Goal: Find specific page/section: Find specific page/section

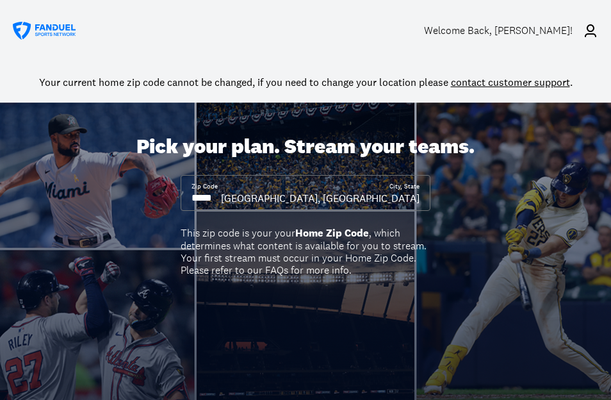
click at [498, 35] on div "Welcome Back , [PERSON_NAME]!" at bounding box center [498, 30] width 149 height 12
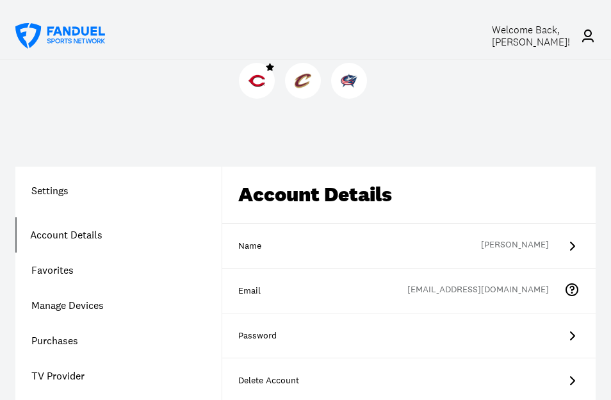
click at [255, 83] on img at bounding box center [257, 80] width 17 height 17
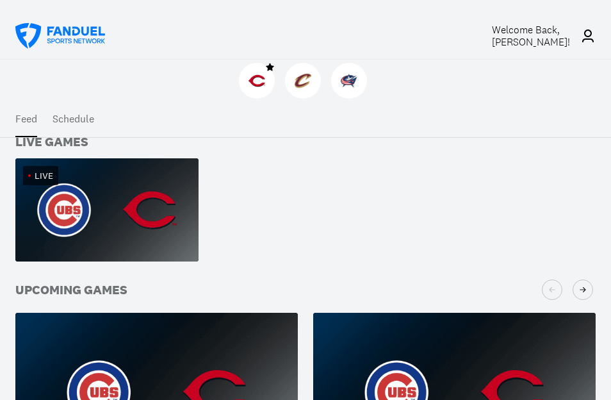
scroll to position [202, 0]
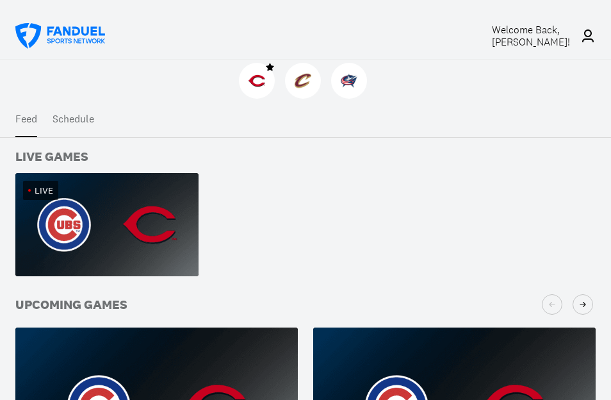
click at [108, 220] on img at bounding box center [106, 224] width 183 height 103
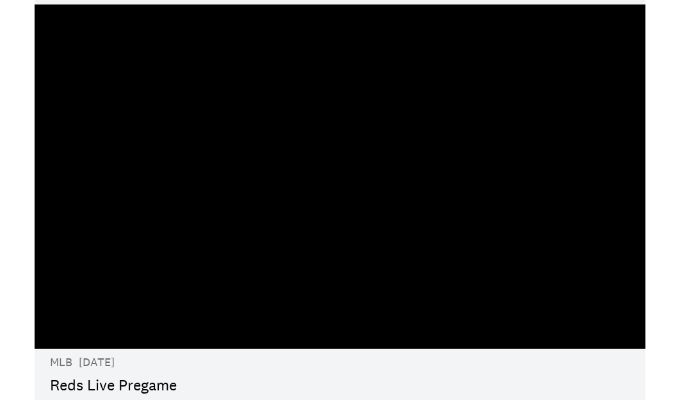
scroll to position [42, 0]
